Goal: Information Seeking & Learning: Learn about a topic

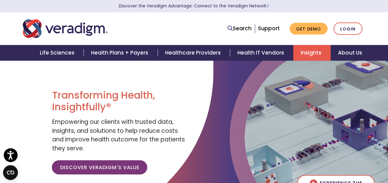
click at [311, 53] on link "Insights" at bounding box center [311, 53] width 37 height 16
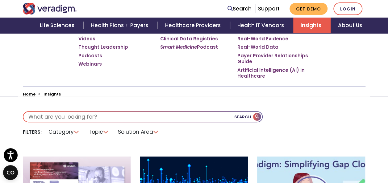
scroll to position [62, 0]
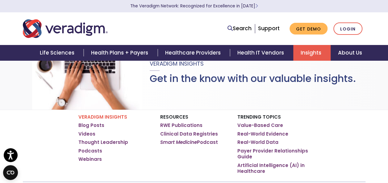
scroll to position [62, 0]
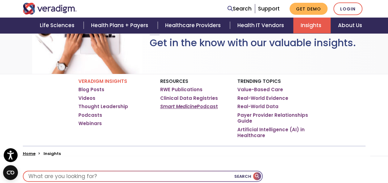
click at [199, 107] on link "Smart Medicine Podcast" at bounding box center [189, 107] width 58 height 6
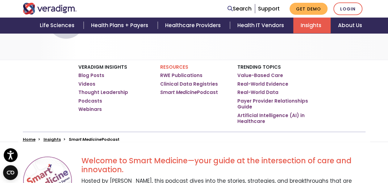
scroll to position [62, 0]
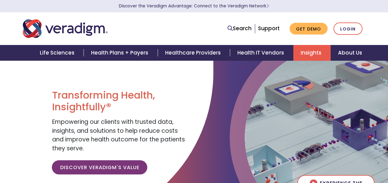
click at [319, 51] on link "Insights" at bounding box center [311, 53] width 37 height 16
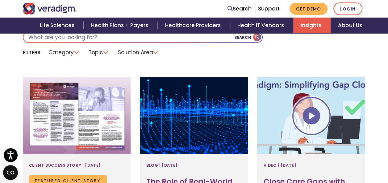
scroll to position [216, 0]
